Goal: Use online tool/utility: Utilize a website feature to perform a specific function

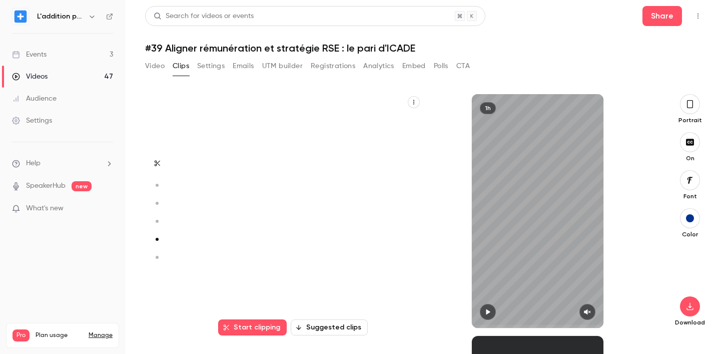
scroll to position [966, 0]
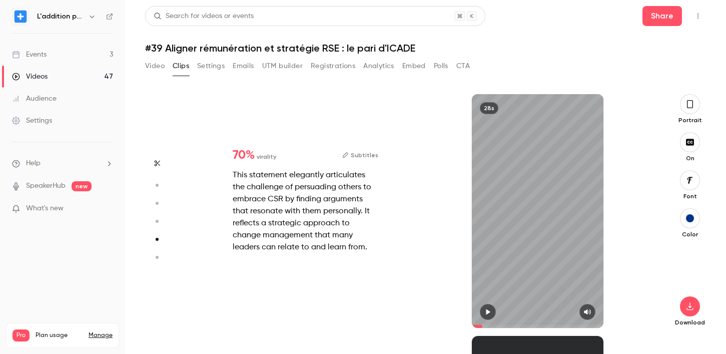
click at [154, 67] on button "Video" at bounding box center [155, 66] width 20 height 16
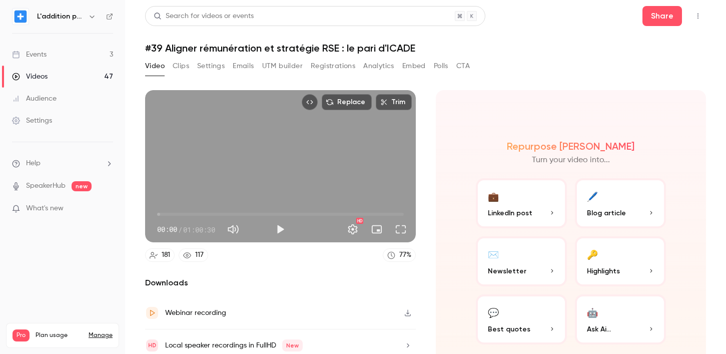
click at [274, 71] on button "UTM builder" at bounding box center [282, 66] width 41 height 16
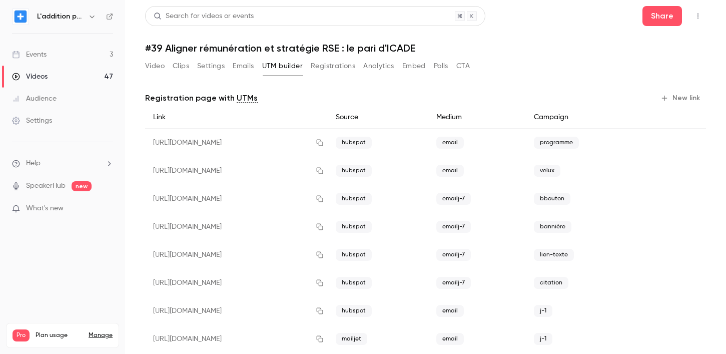
click at [667, 93] on button "New link" at bounding box center [681, 98] width 50 height 16
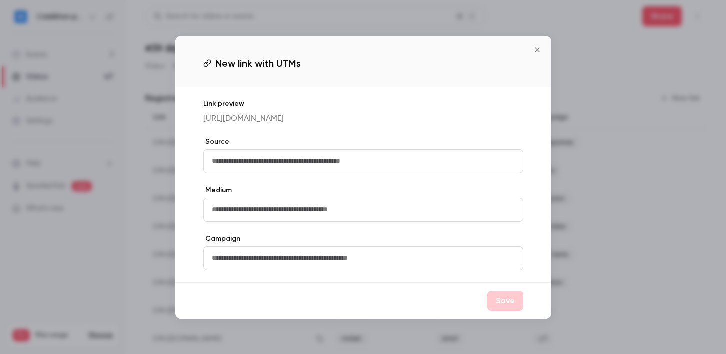
click at [339, 160] on input "text" at bounding box center [363, 161] width 320 height 24
type input "****"
click at [316, 222] on input "text" at bounding box center [363, 210] width 320 height 24
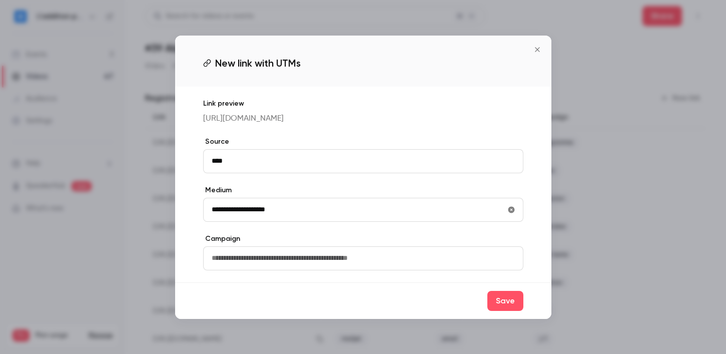
type input "**********"
click at [509, 306] on button "Save" at bounding box center [505, 301] width 36 height 20
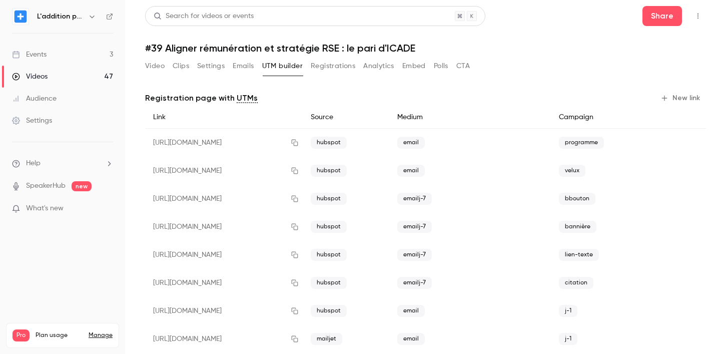
scroll to position [155, 0]
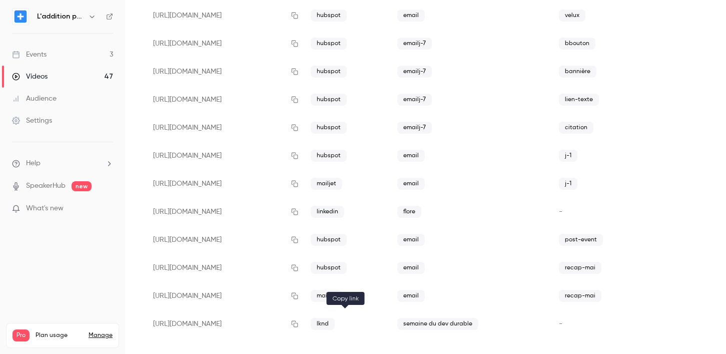
click at [299, 320] on icon "button" at bounding box center [295, 323] width 8 height 7
